Goal: Information Seeking & Learning: Learn about a topic

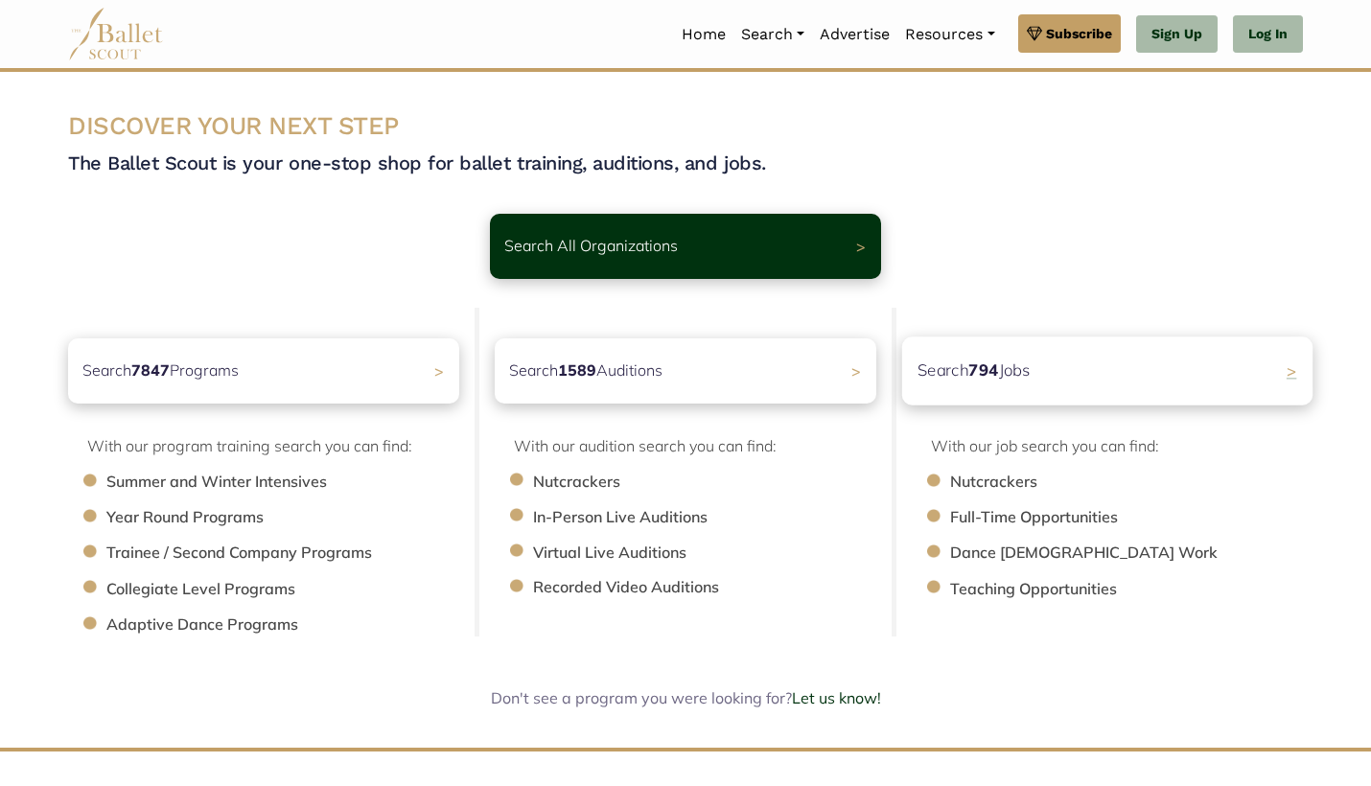
click at [1106, 360] on div "Search 794 Jobs >" at bounding box center [1107, 371] width 410 height 68
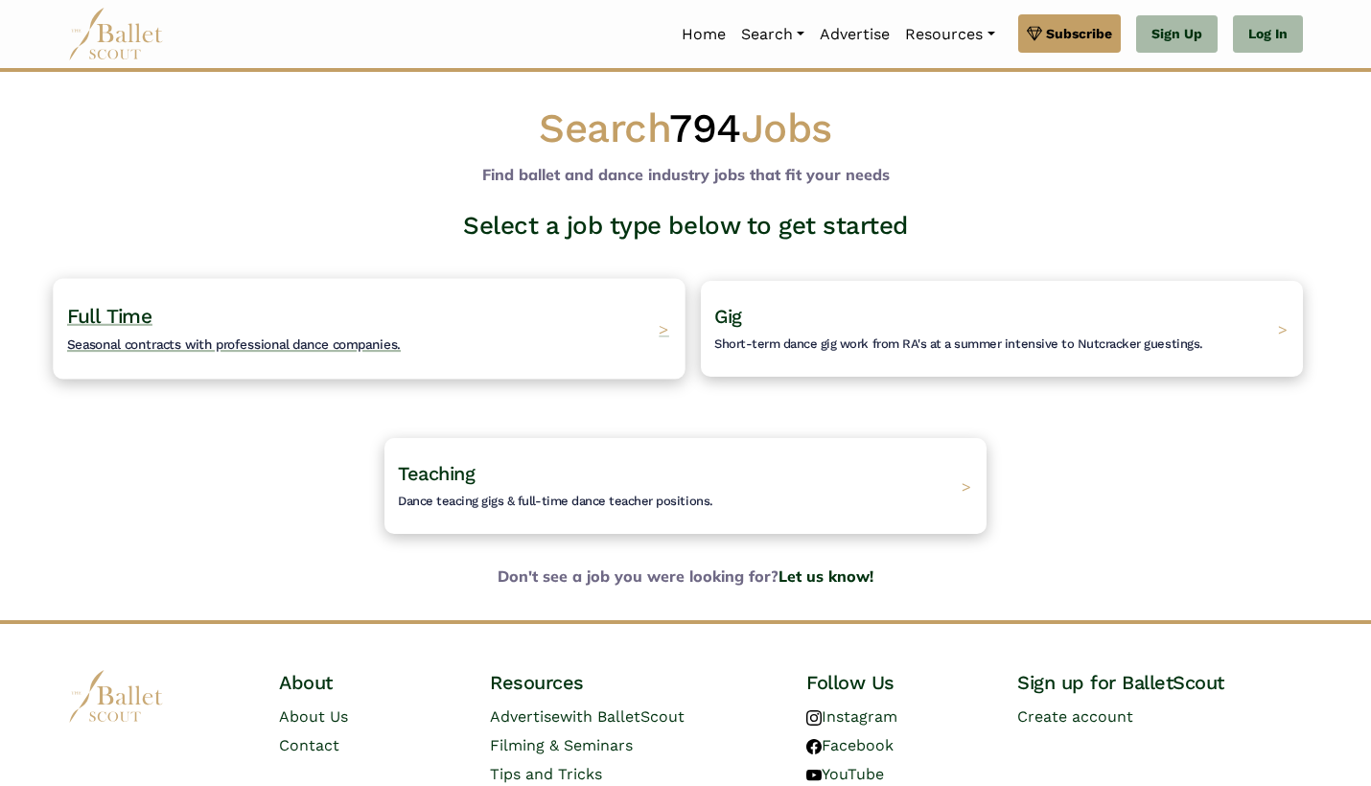
click at [402, 345] on div "Full Time Seasonal contracts with professional dance companies. >" at bounding box center [369, 328] width 632 height 101
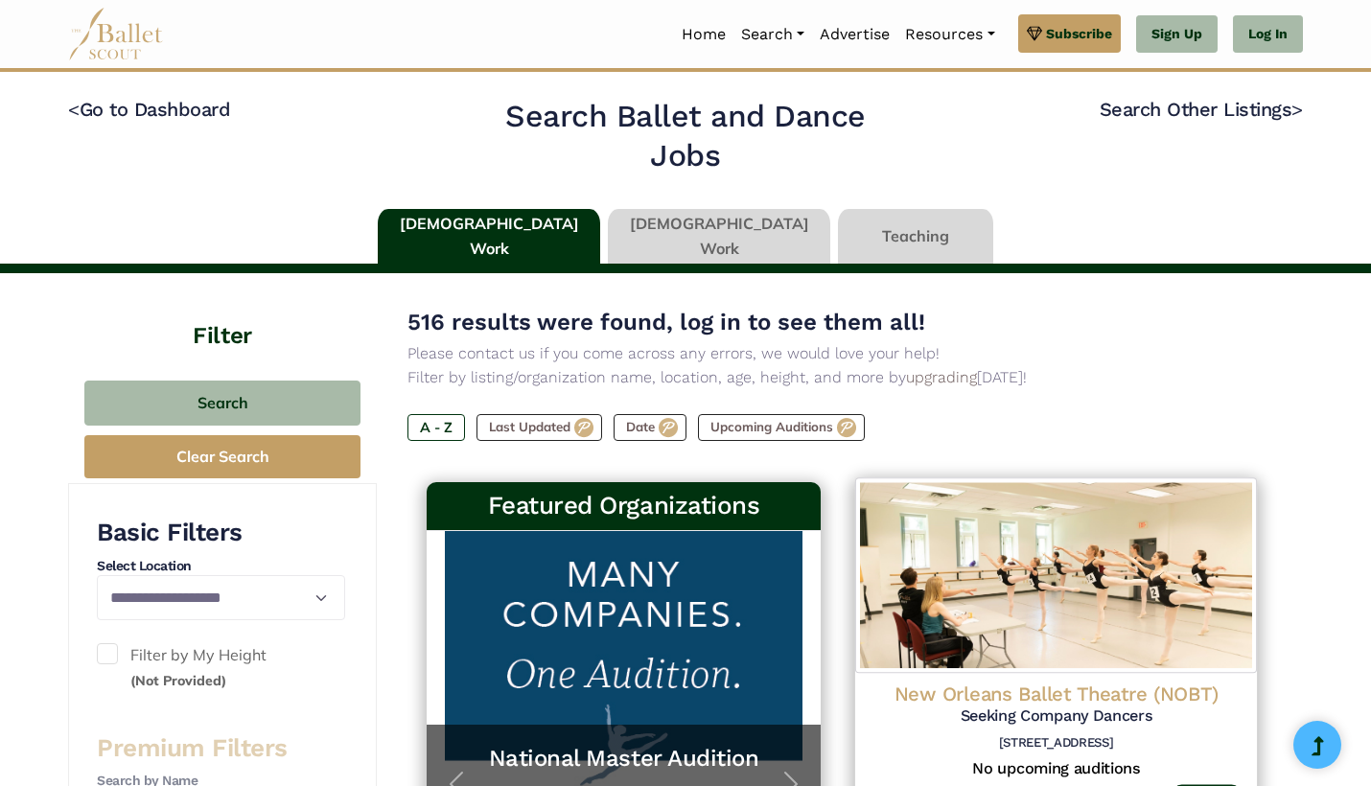
click at [1104, 542] on img at bounding box center [1056, 576] width 402 height 196
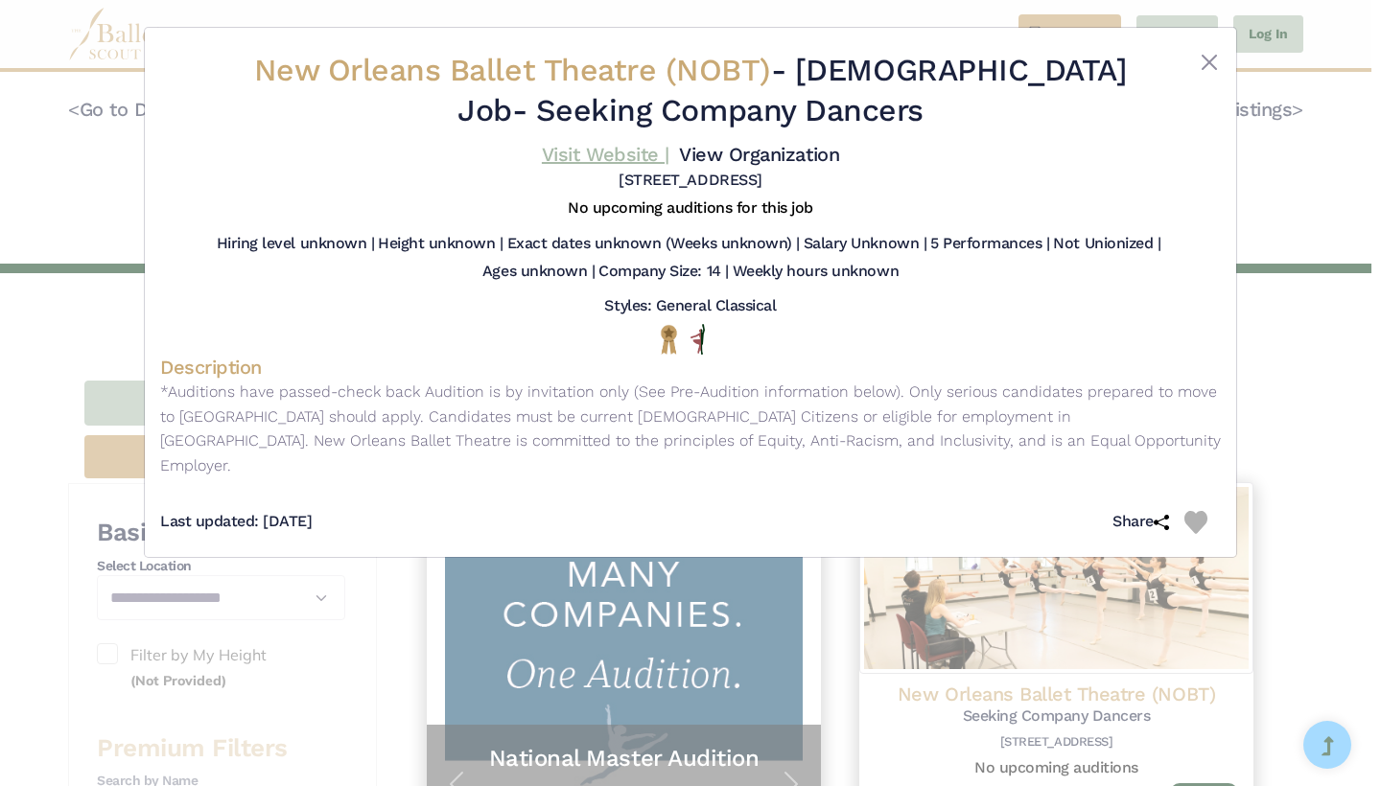
click at [669, 151] on link "Visit Website |" at bounding box center [606, 154] width 128 height 23
click at [1212, 61] on button "Close" at bounding box center [1208, 62] width 23 height 23
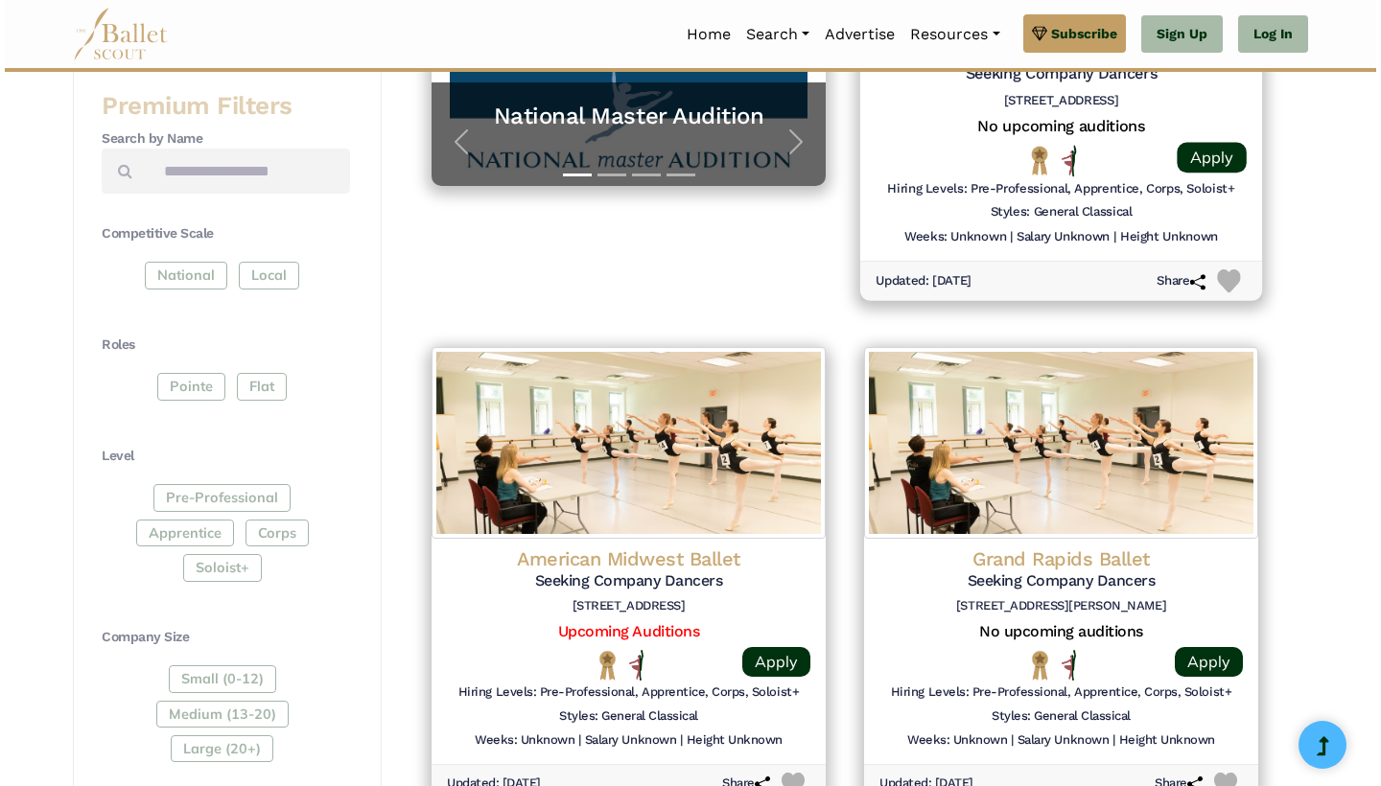
scroll to position [664, 0]
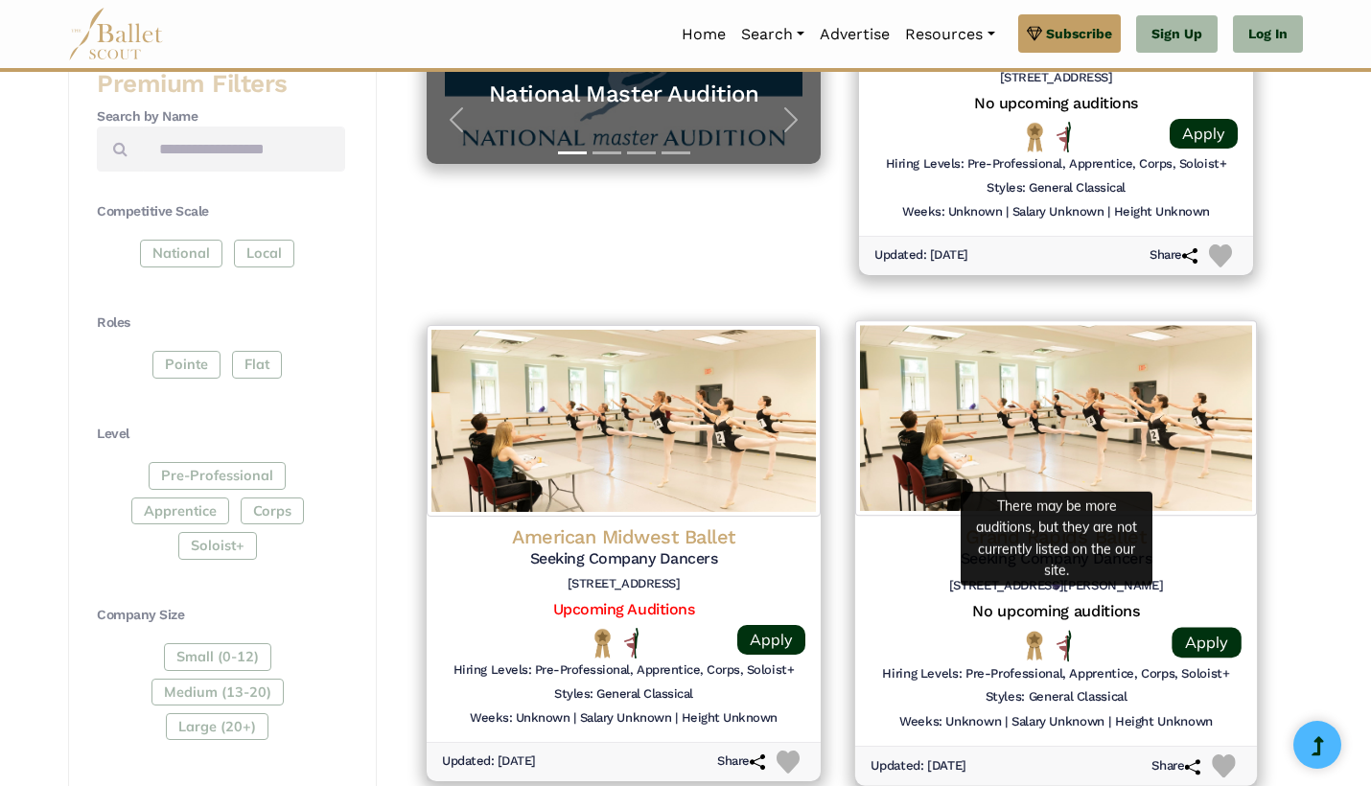
click at [1033, 603] on h5 "No upcoming auditions" at bounding box center [1056, 611] width 371 height 20
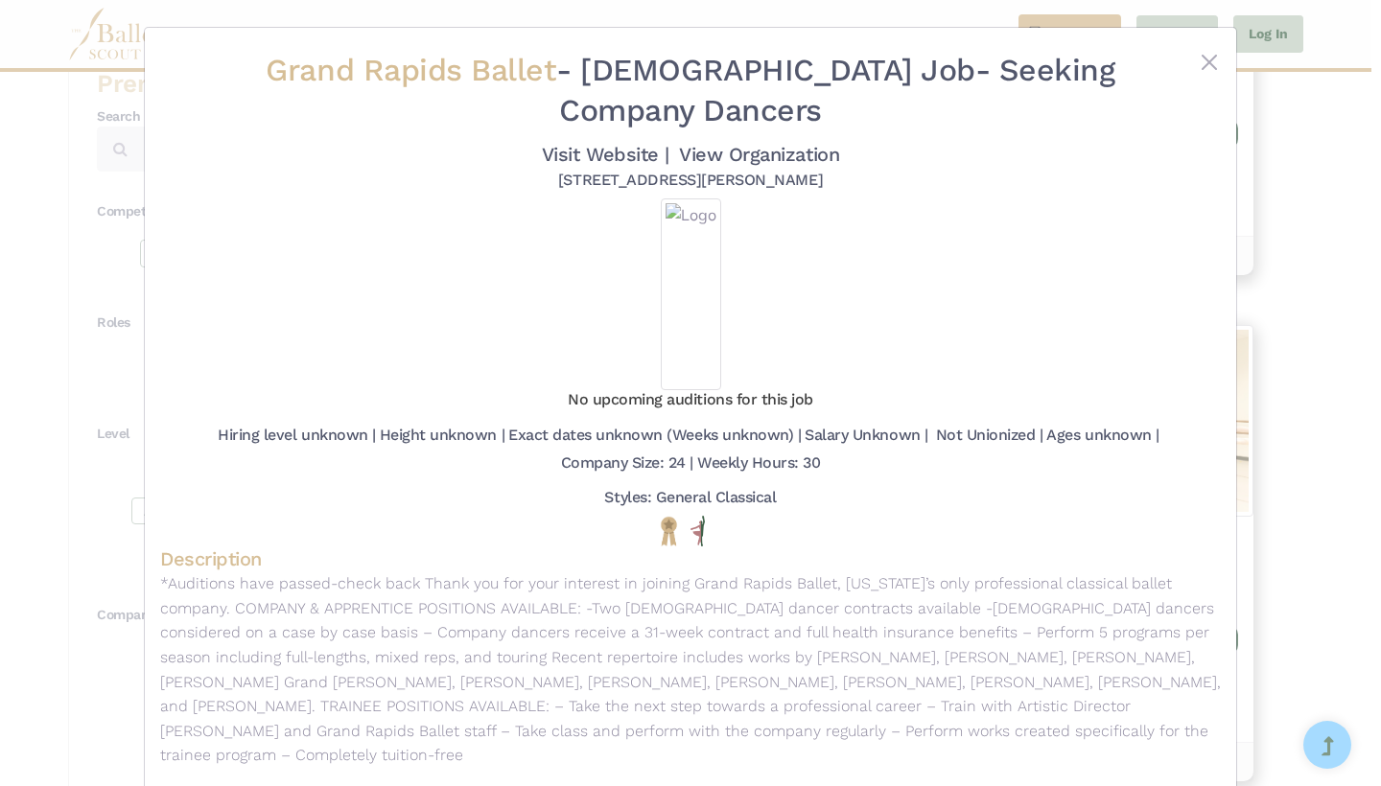
click at [1049, 418] on div "No upcoming auditions for this job" at bounding box center [690, 404] width 1060 height 28
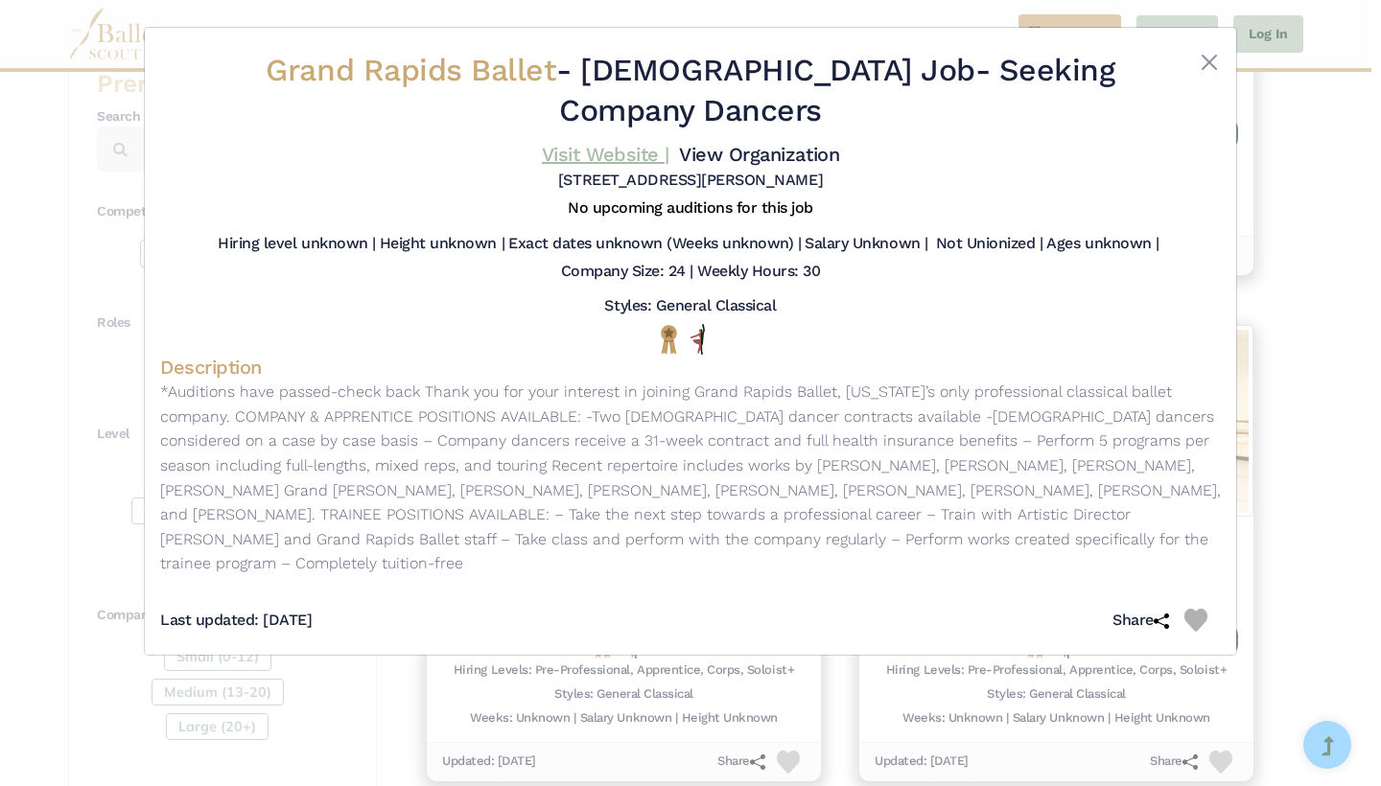
click at [669, 151] on link "Visit Website |" at bounding box center [606, 154] width 128 height 23
